Goal: Task Accomplishment & Management: Manage account settings

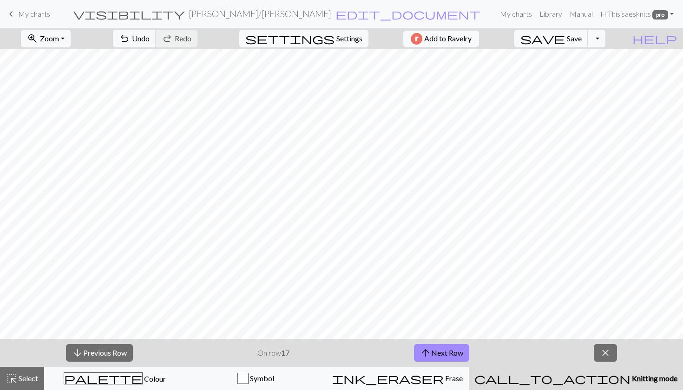
click at [630, 376] on span "Knitting mode" at bounding box center [653, 378] width 47 height 9
click at [607, 356] on span "close" at bounding box center [605, 352] width 11 height 13
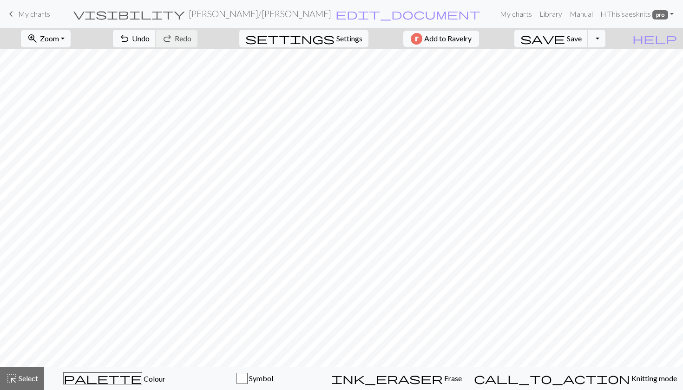
click at [41, 16] on span "My charts" at bounding box center [34, 13] width 32 height 9
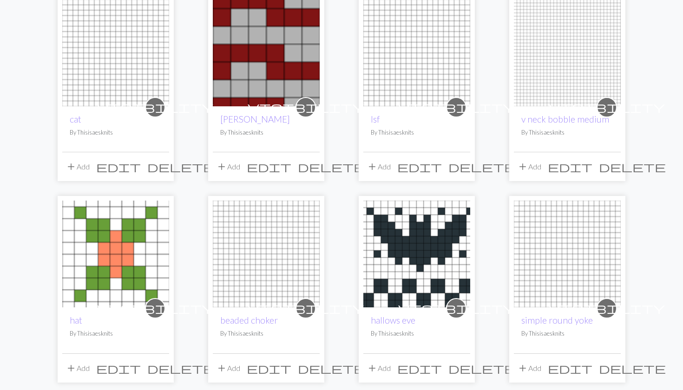
scroll to position [127, 0]
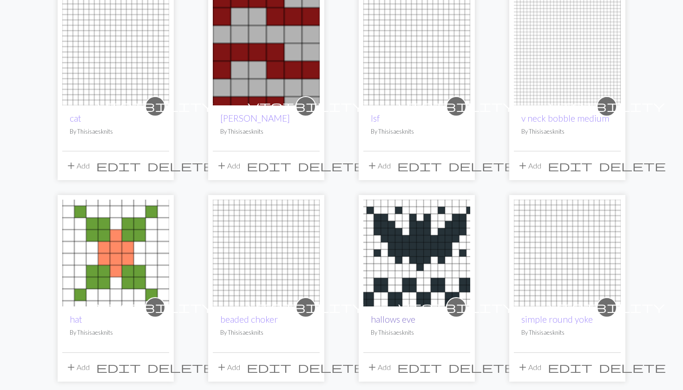
click at [392, 317] on link "hallows eve" at bounding box center [393, 319] width 45 height 11
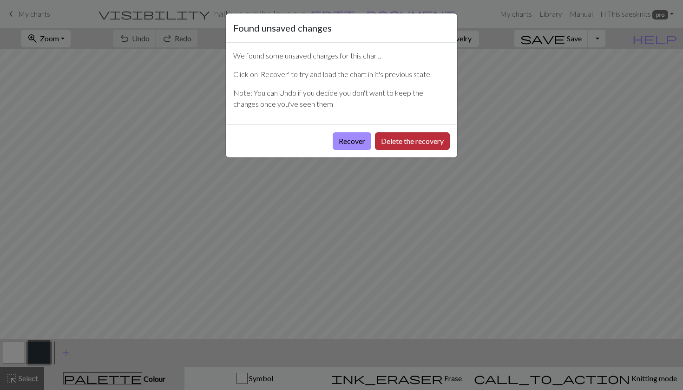
click at [387, 144] on button "Delete the recovery" at bounding box center [412, 141] width 75 height 18
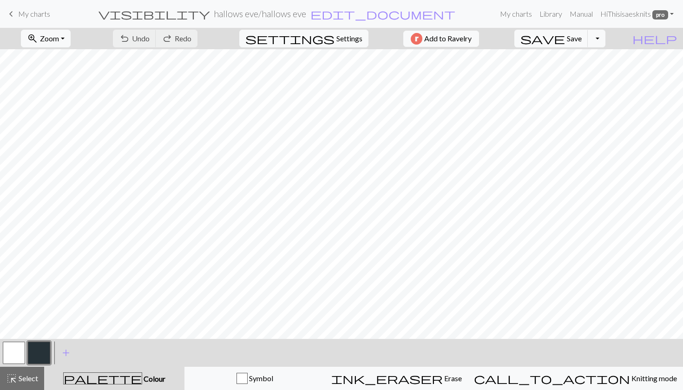
click at [36, 13] on span "My charts" at bounding box center [34, 13] width 32 height 9
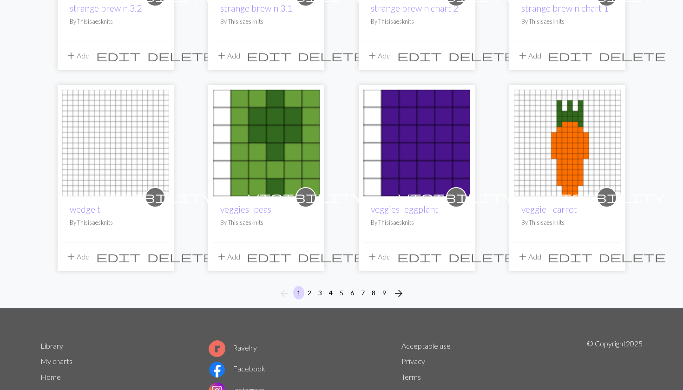
scroll to position [638, 0]
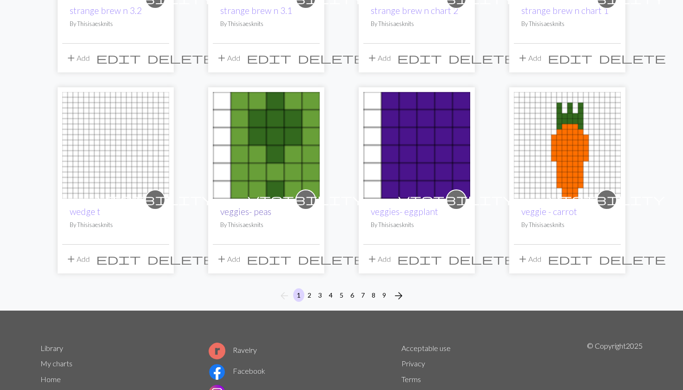
click at [236, 206] on link "veggies- peas" at bounding box center [245, 211] width 51 height 11
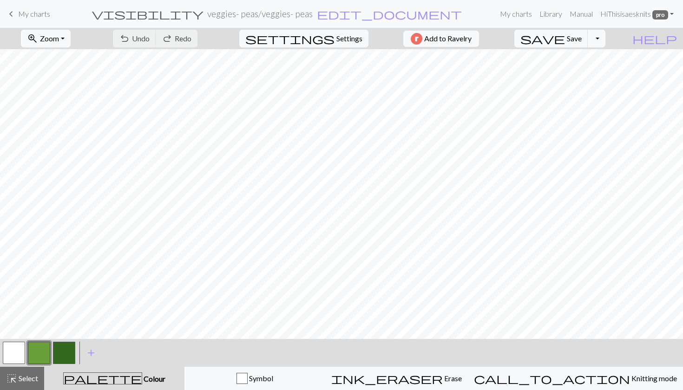
click at [37, 14] on span "My charts" at bounding box center [34, 13] width 32 height 9
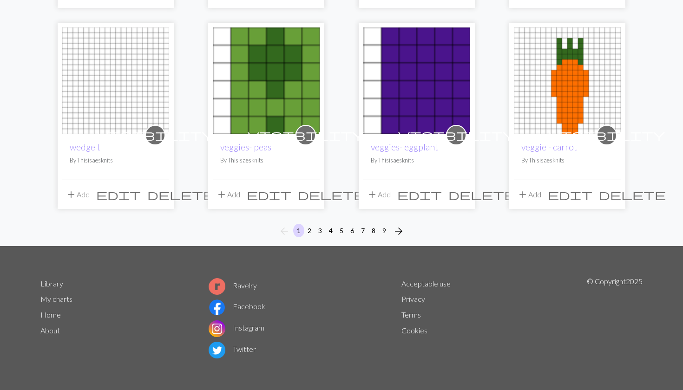
scroll to position [702, 0]
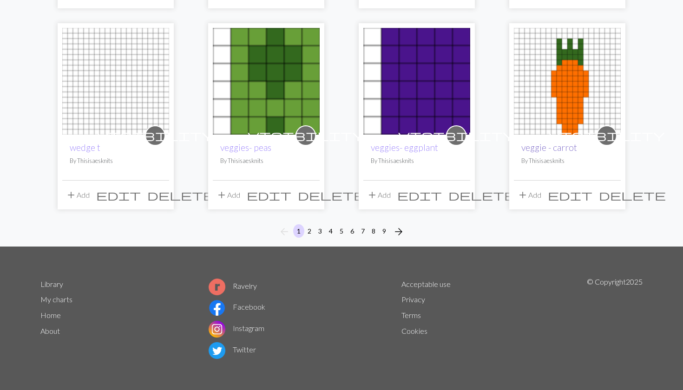
click at [546, 150] on link "veggie - carrot" at bounding box center [549, 147] width 56 height 11
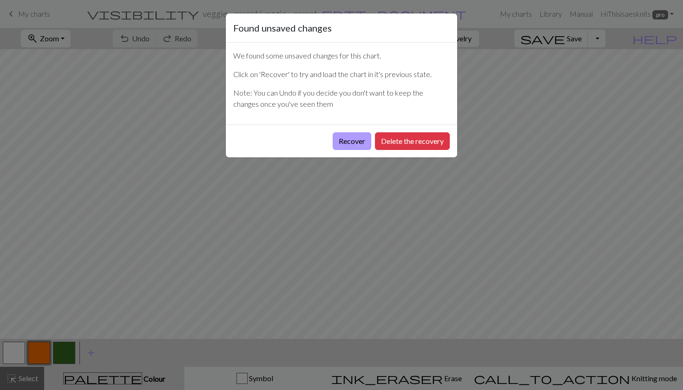
click at [352, 140] on button "Recover" at bounding box center [352, 141] width 39 height 18
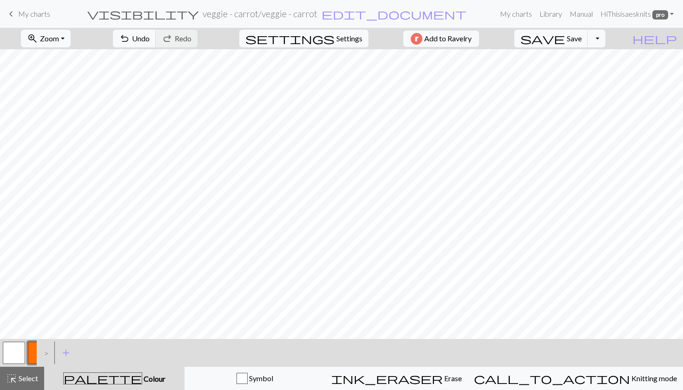
click at [19, 16] on span "My charts" at bounding box center [34, 13] width 32 height 9
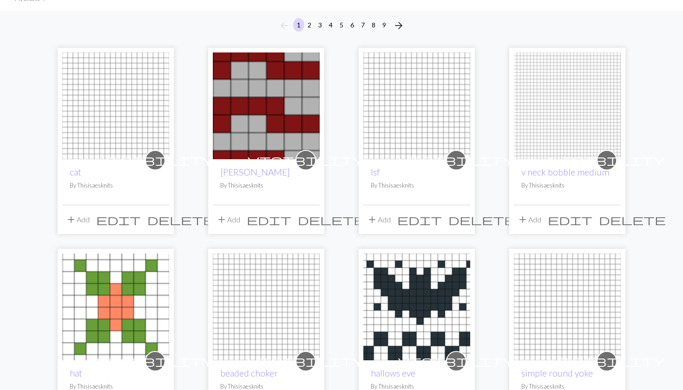
scroll to position [120, 0]
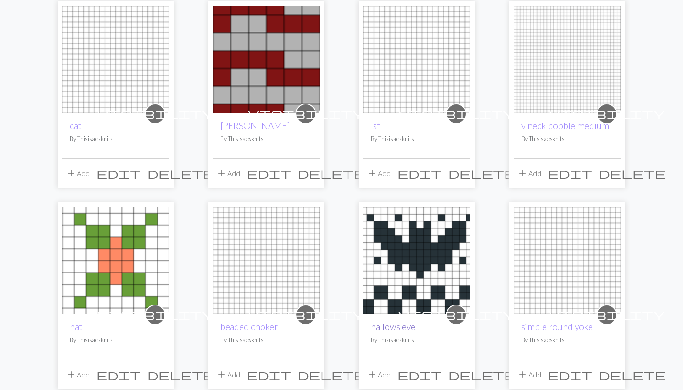
click at [397, 323] on link "hallows eve" at bounding box center [393, 326] width 45 height 11
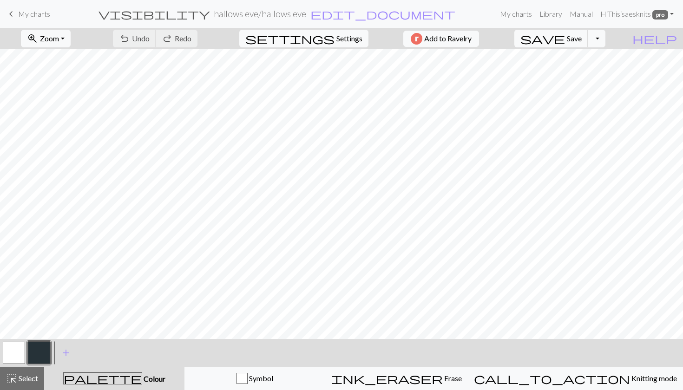
click at [41, 11] on span "My charts" at bounding box center [34, 13] width 32 height 9
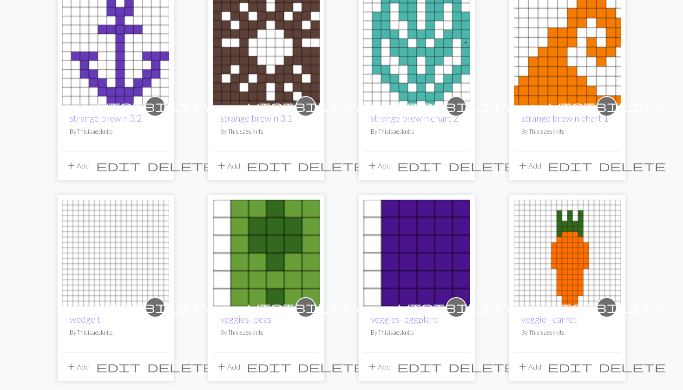
scroll to position [687, 0]
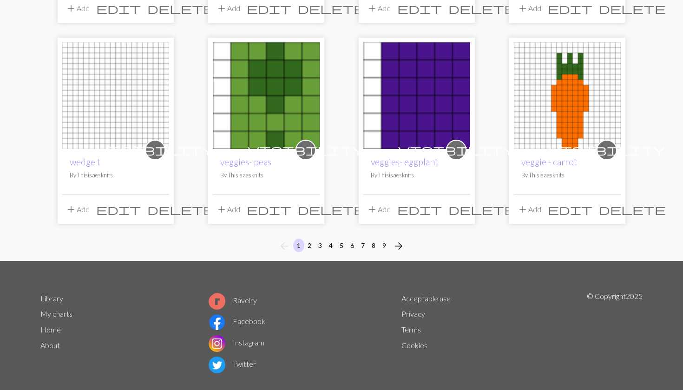
click at [311, 247] on button "2" at bounding box center [309, 245] width 11 height 13
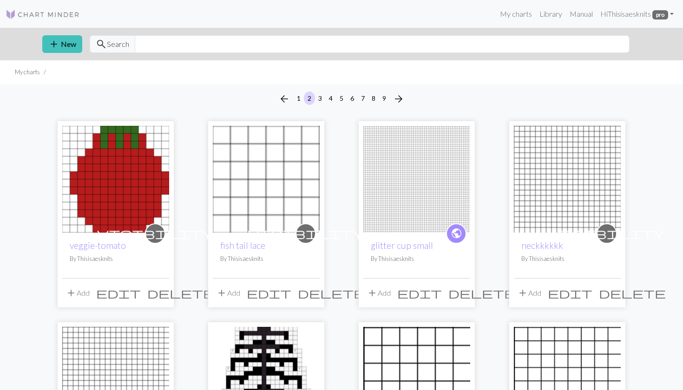
click at [298, 97] on button "1" at bounding box center [298, 97] width 11 height 13
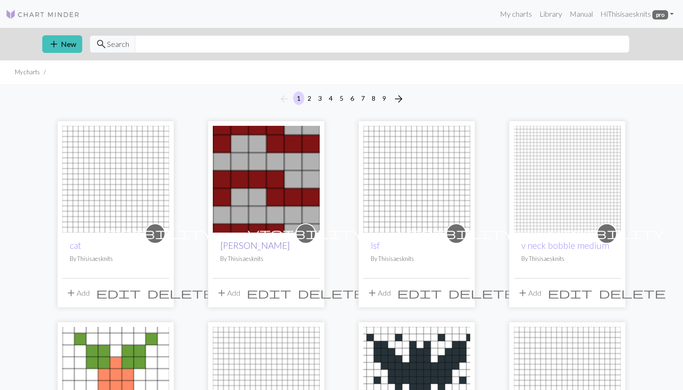
click at [250, 243] on link "[PERSON_NAME]" at bounding box center [255, 245] width 70 height 11
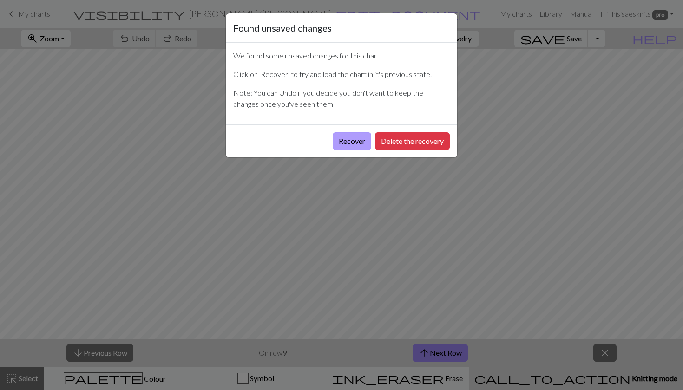
click at [364, 139] on button "Recover" at bounding box center [352, 141] width 39 height 18
